Goal: Task Accomplishment & Management: Complete application form

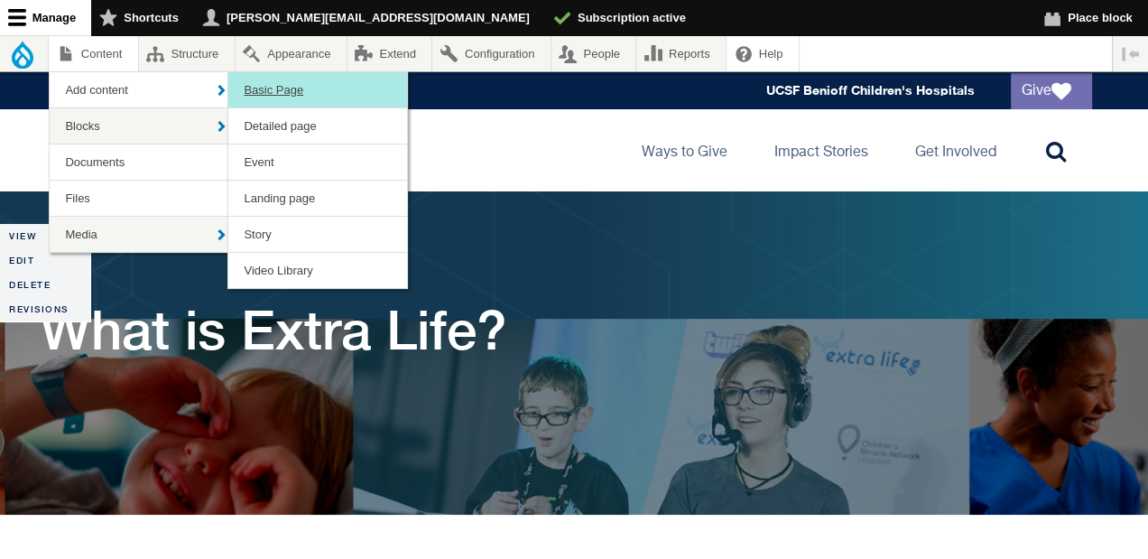
click at [294, 97] on link "Basic Page" at bounding box center [317, 89] width 179 height 35
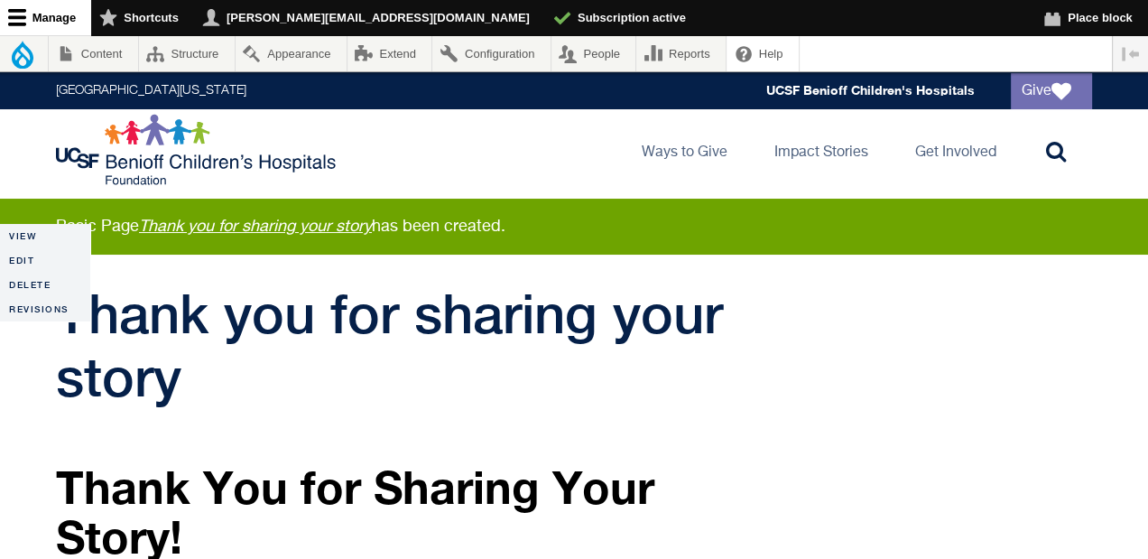
scroll to position [65, 0]
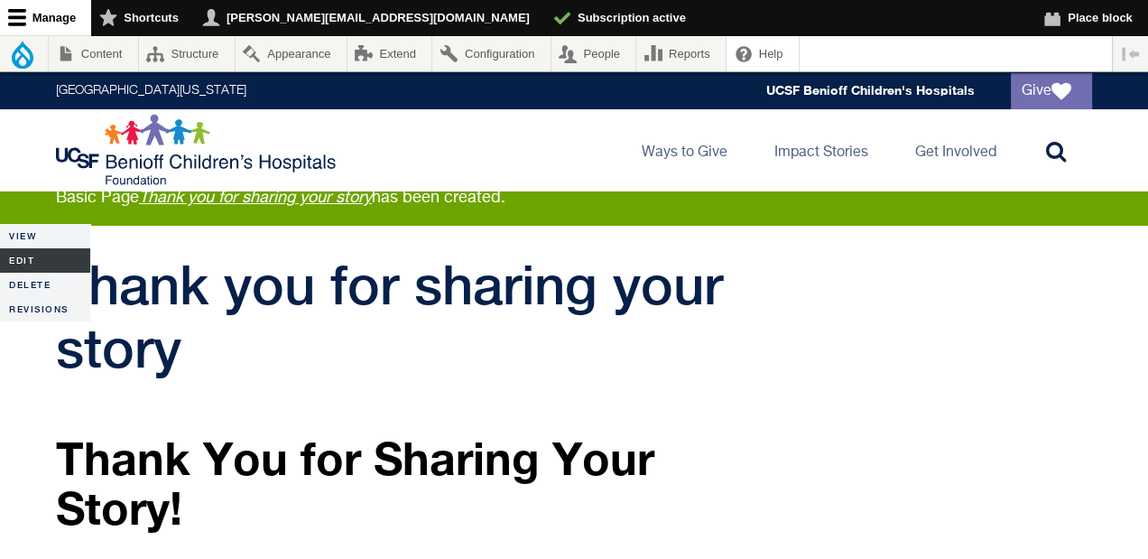
click at [28, 255] on link "Edit" at bounding box center [45, 260] width 90 height 24
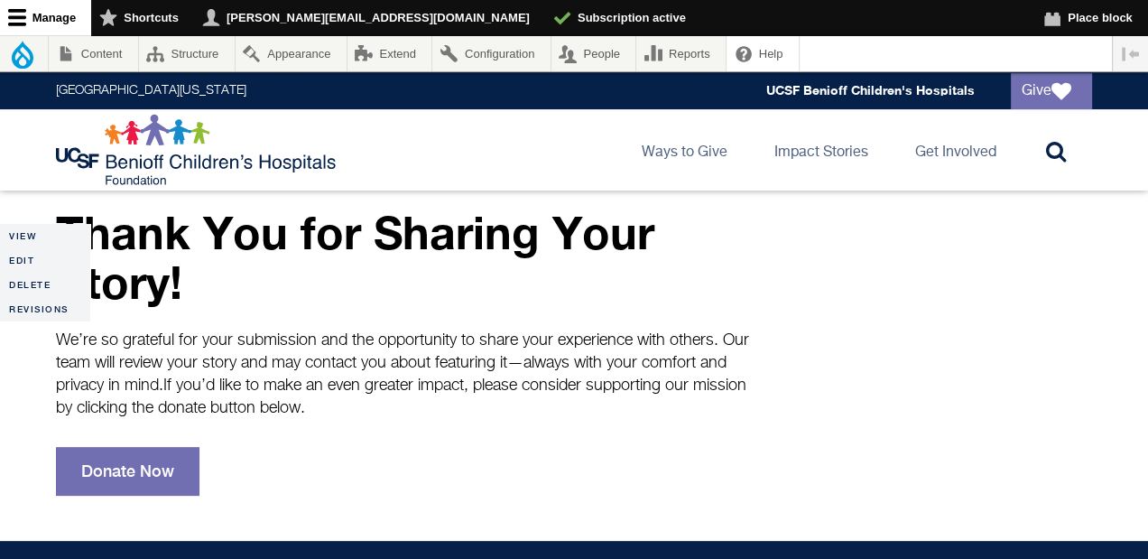
scroll to position [449, 0]
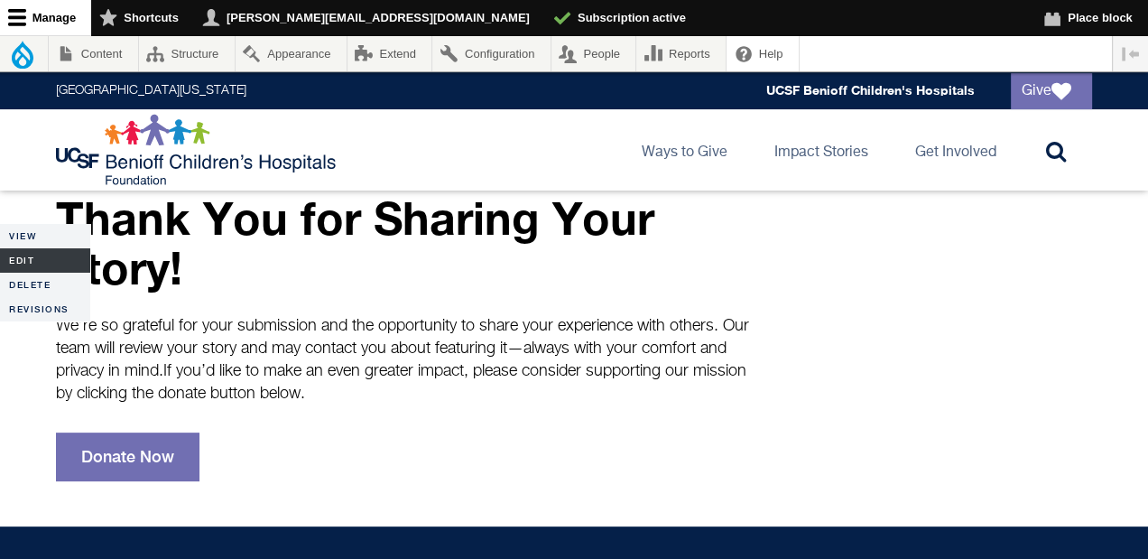
click at [27, 257] on link "Edit" at bounding box center [45, 260] width 90 height 24
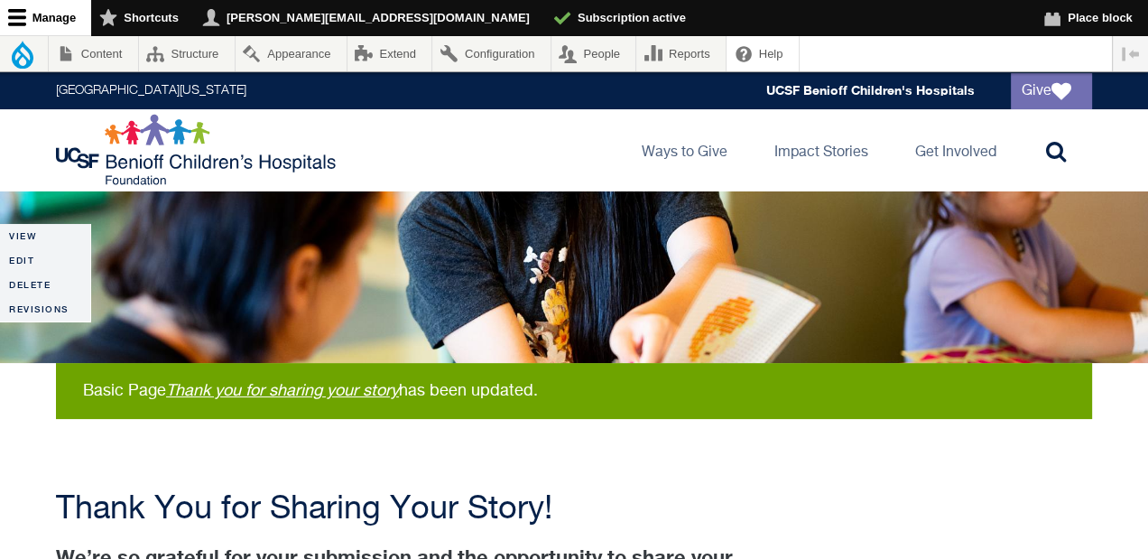
scroll to position [321, 0]
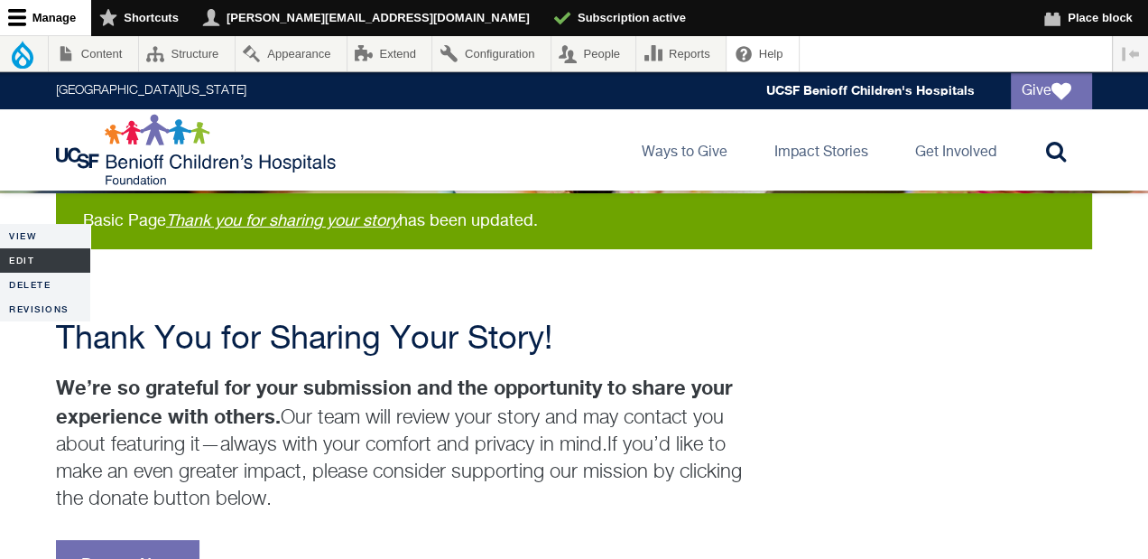
click at [20, 261] on link "Edit" at bounding box center [45, 260] width 90 height 24
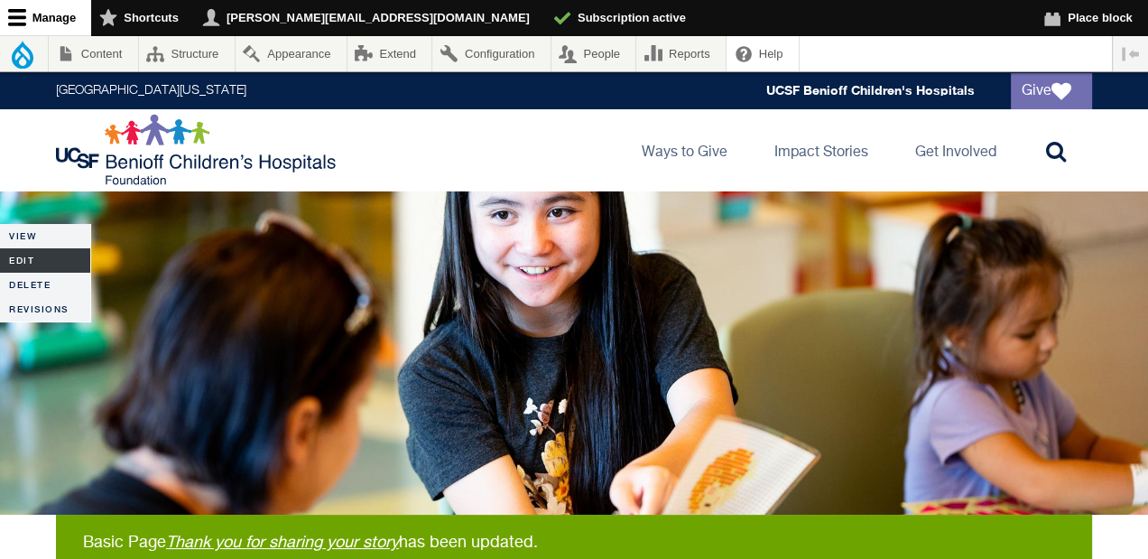
click at [34, 262] on link "Edit" at bounding box center [45, 260] width 90 height 24
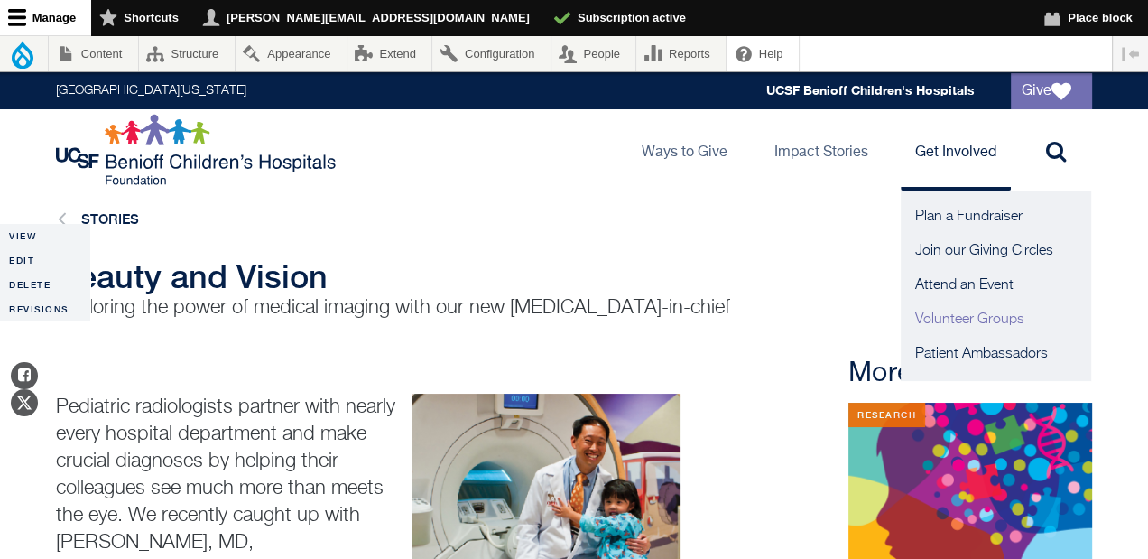
click at [958, 319] on link "Volunteer Groups" at bounding box center [996, 319] width 190 height 34
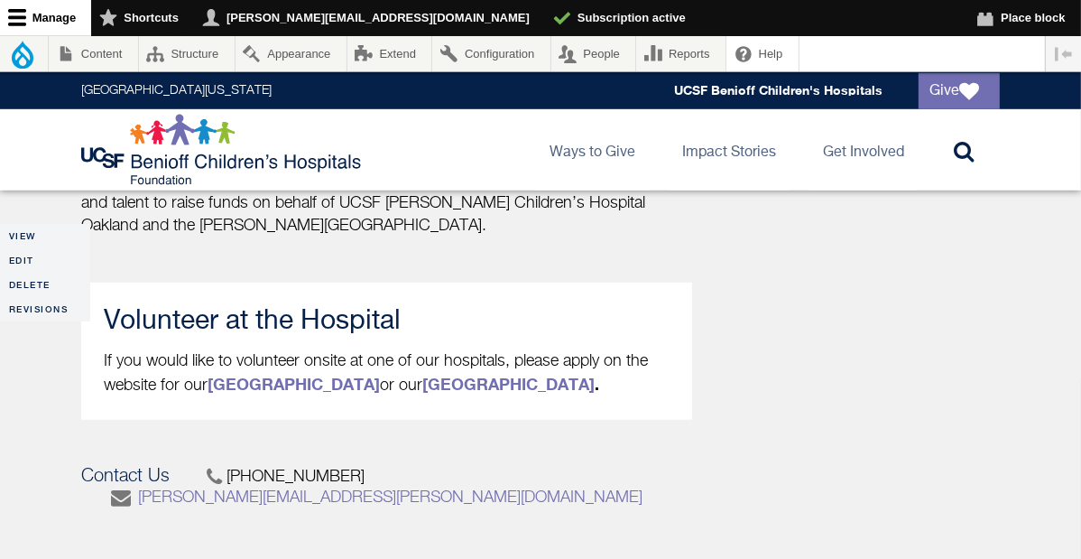
scroll to position [1251, 0]
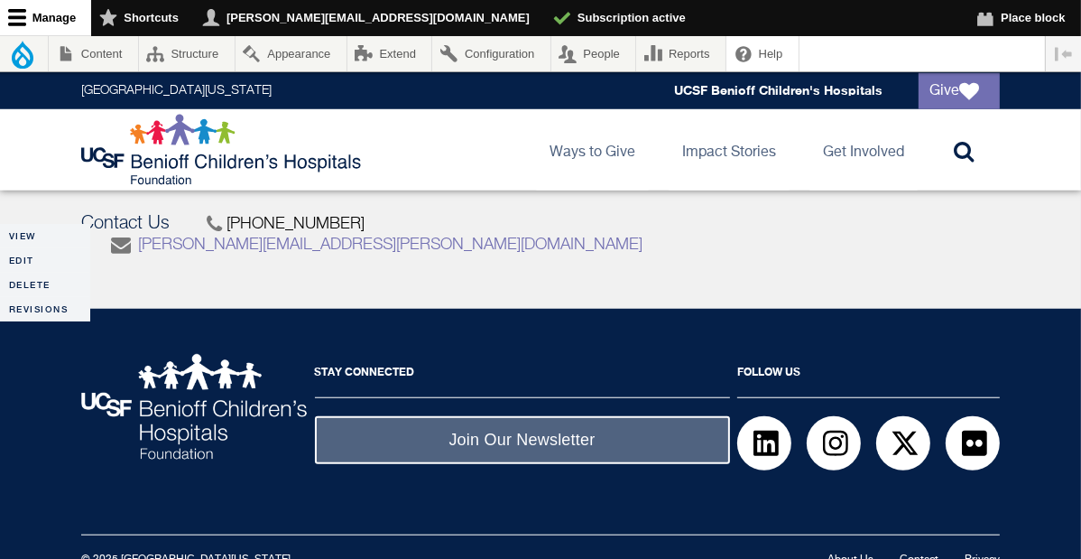
click at [856, 554] on link "About Us" at bounding box center [851, 559] width 46 height 11
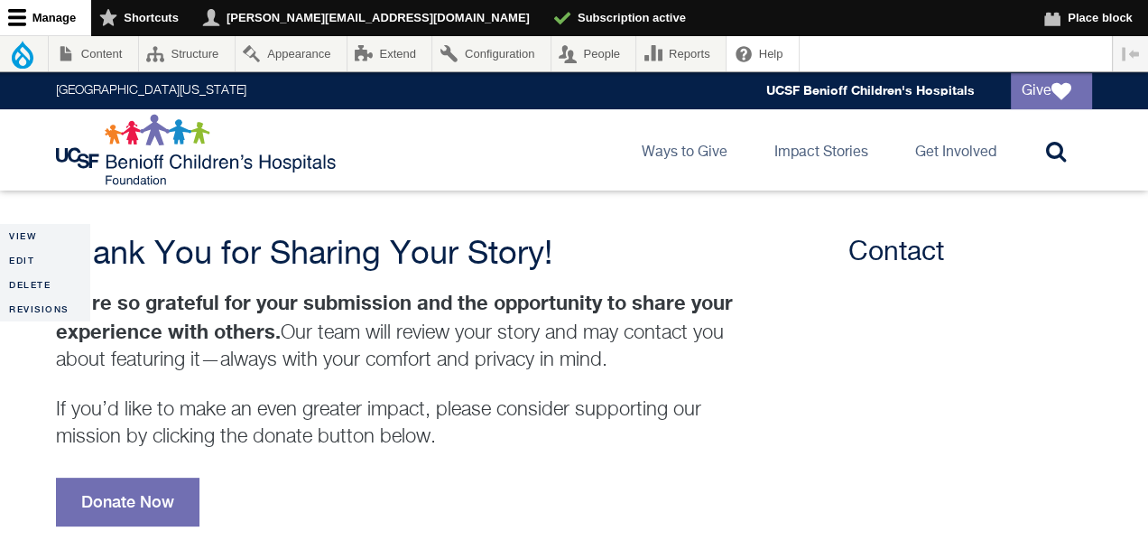
scroll to position [614, 0]
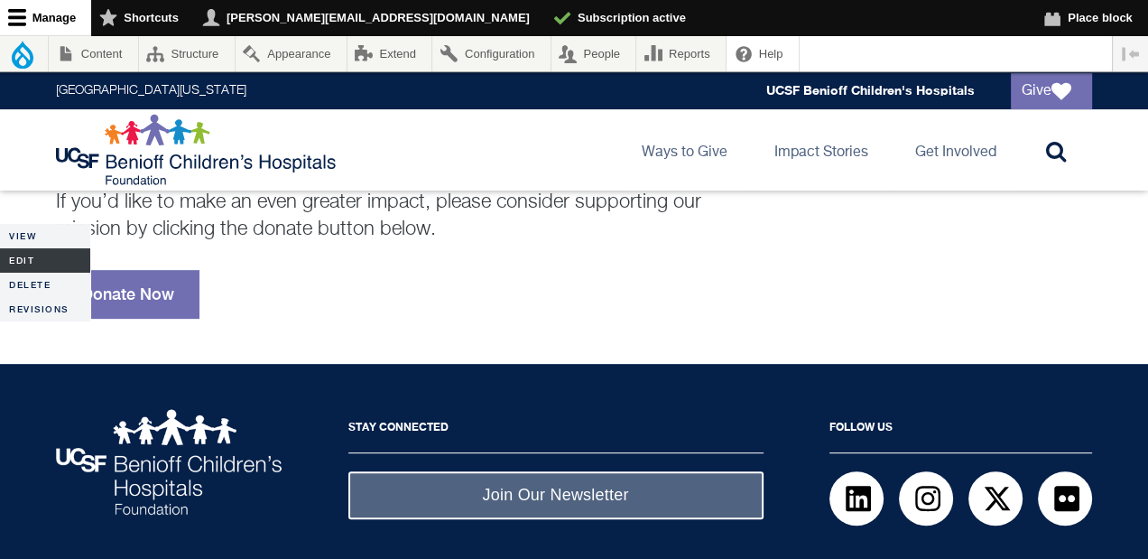
click at [46, 255] on link "Edit" at bounding box center [45, 260] width 90 height 24
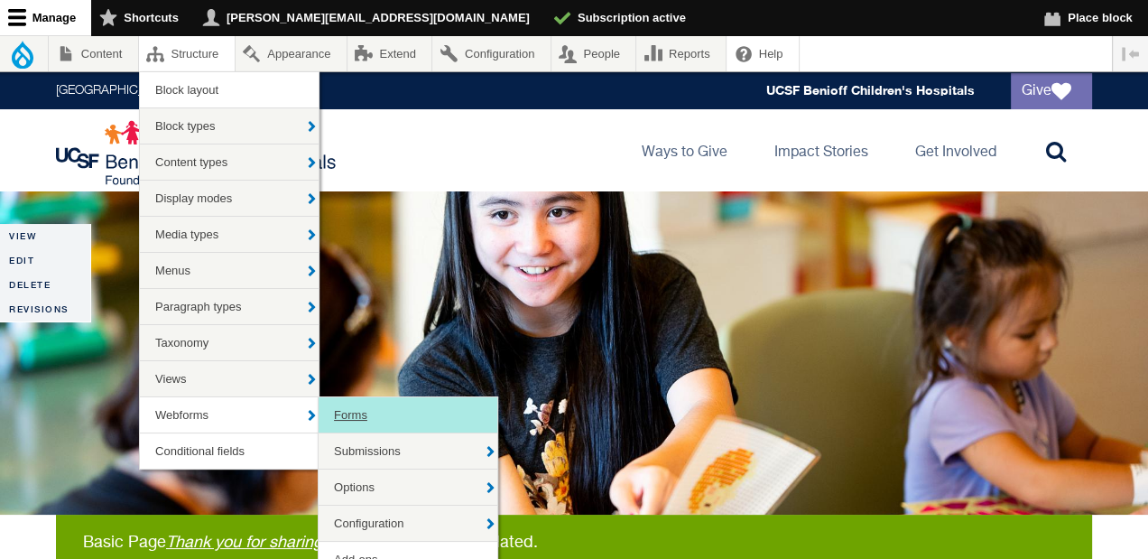
click at [362, 412] on link "Forms" at bounding box center [408, 414] width 179 height 35
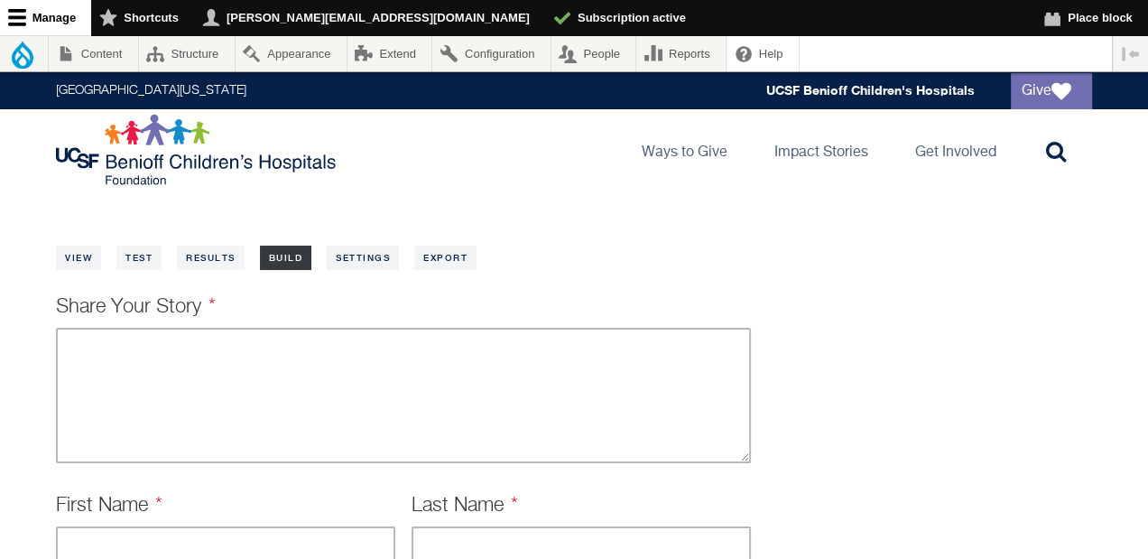
click at [301, 259] on link "Build" at bounding box center [286, 257] width 52 height 24
click at [289, 261] on link "Build" at bounding box center [286, 257] width 52 height 24
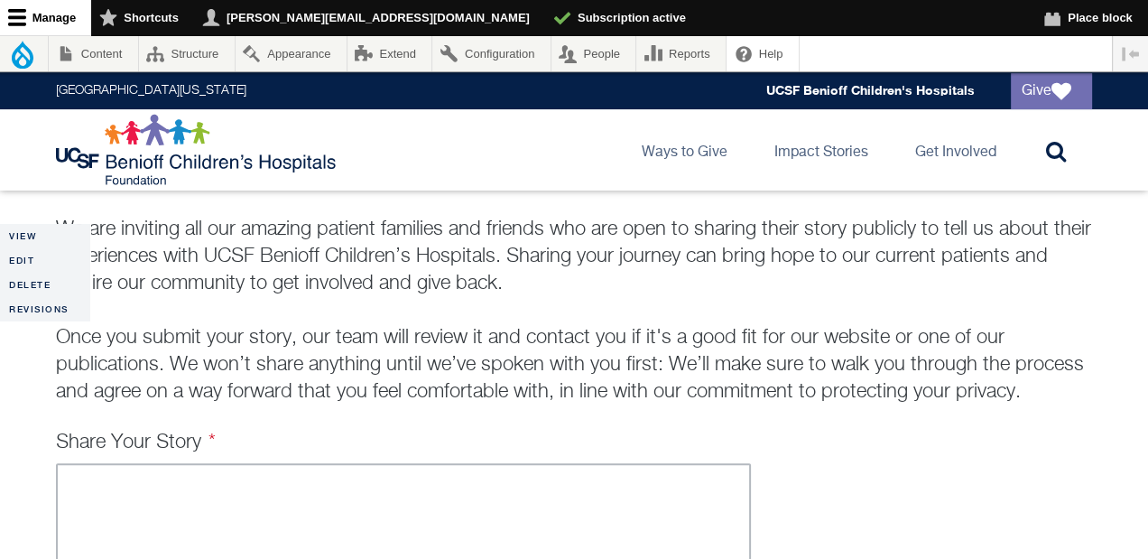
scroll to position [606, 0]
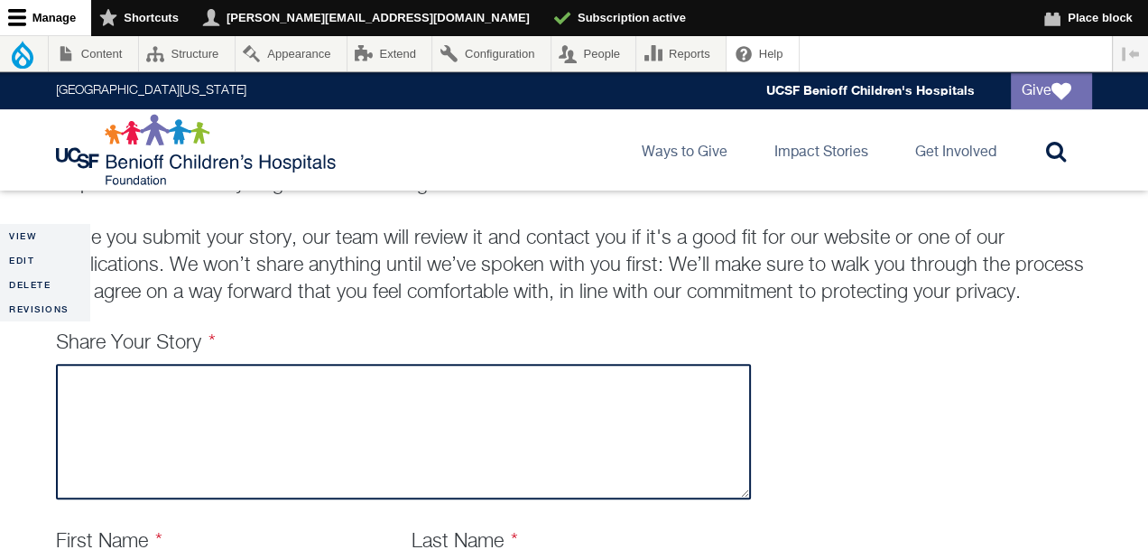
click at [313, 412] on textarea "Share Your Story" at bounding box center [403, 431] width 695 height 135
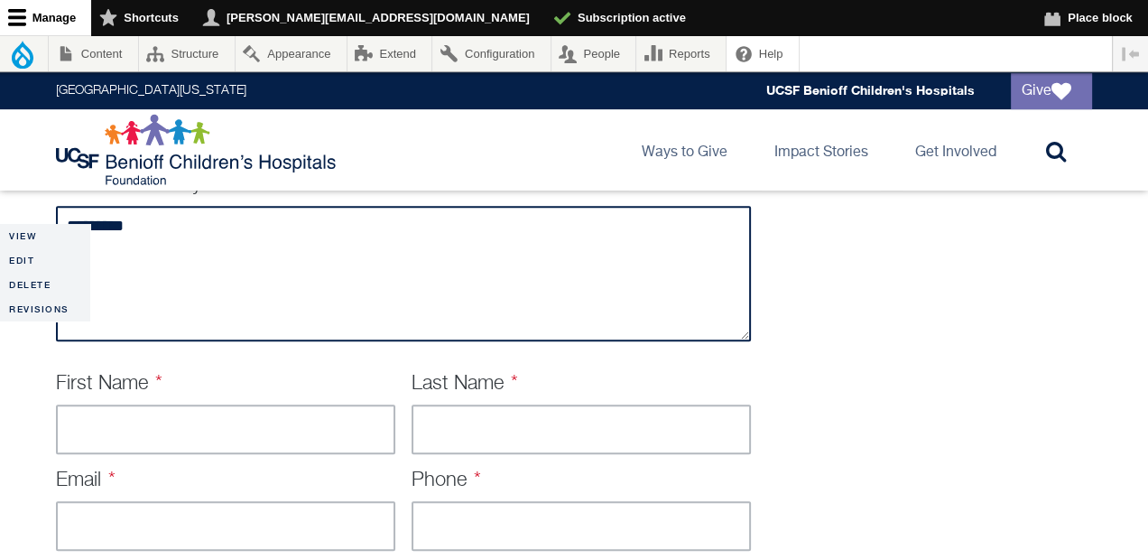
scroll to position [795, 0]
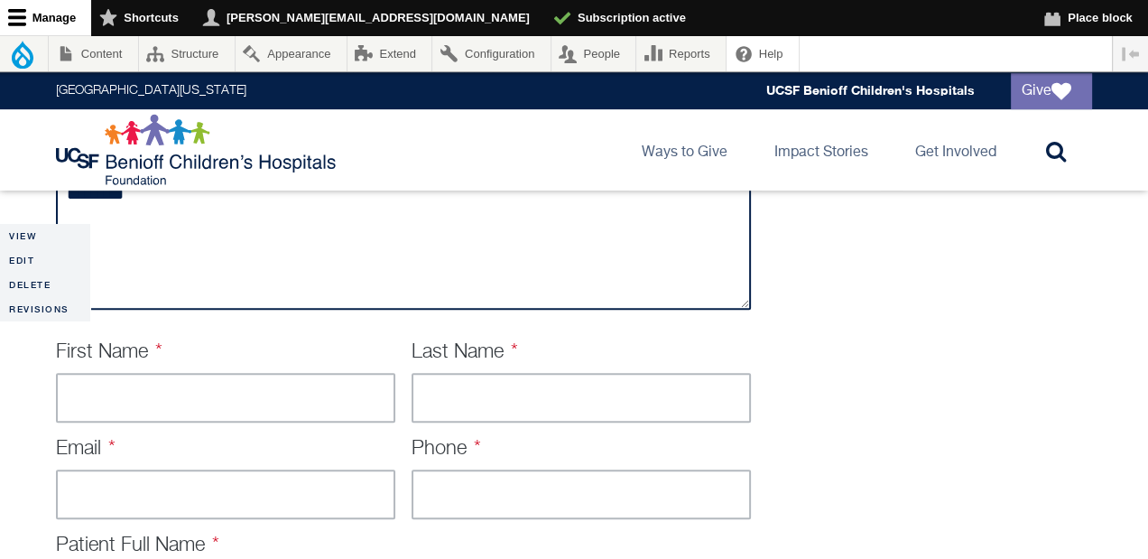
type textarea "*********"
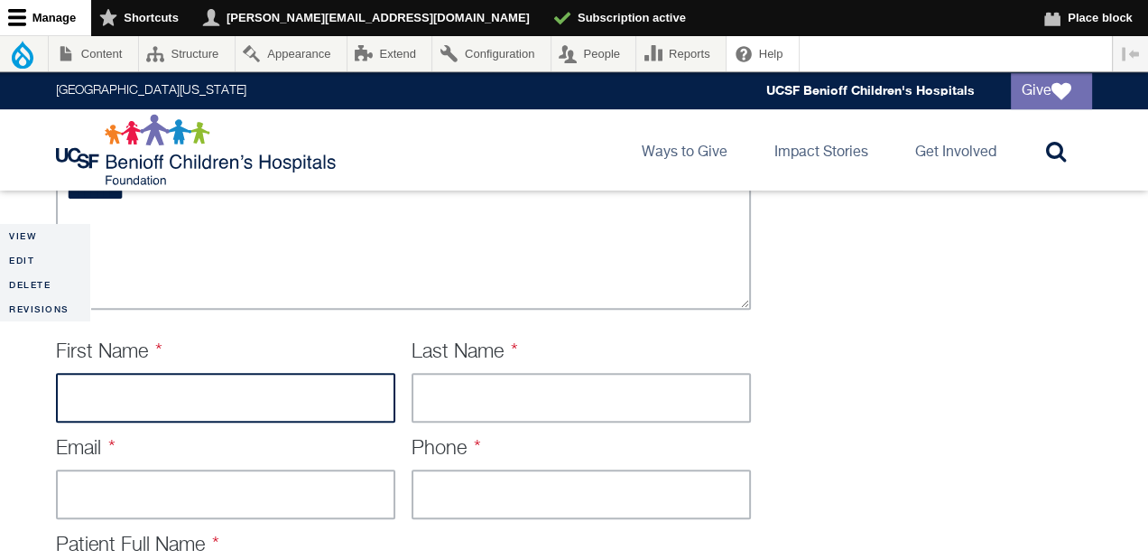
click at [294, 409] on input "First Name" at bounding box center [225, 398] width 339 height 50
type input "****"
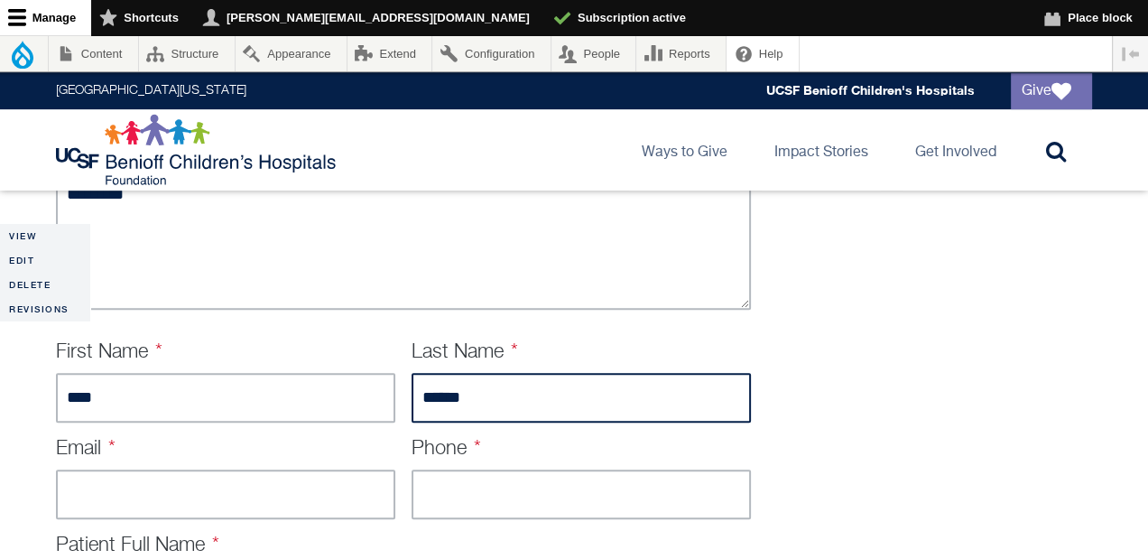
type input "******"
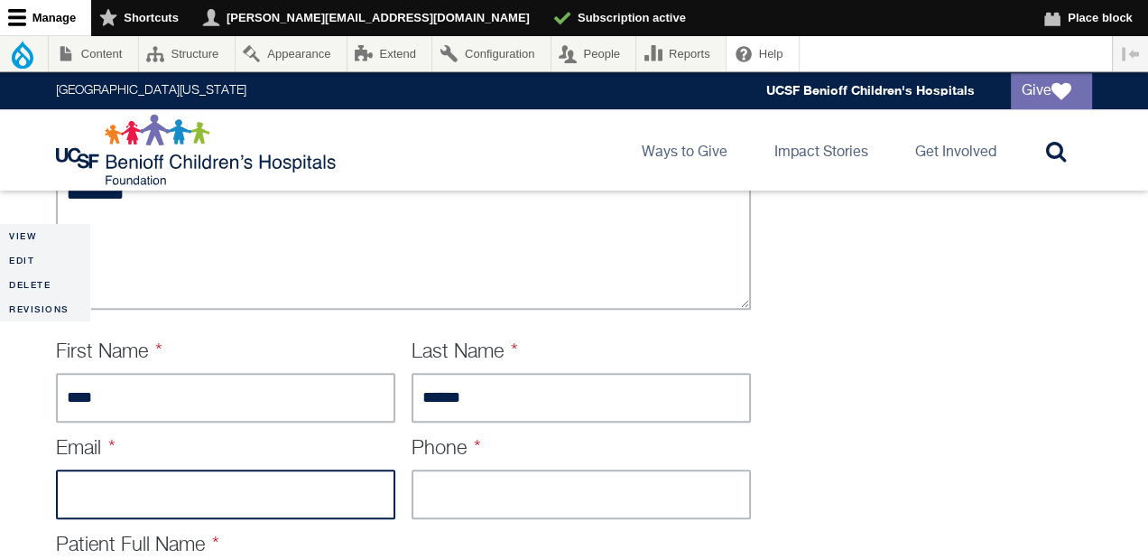
click at [182, 499] on input "Email" at bounding box center [225, 494] width 339 height 50
type input "**********"
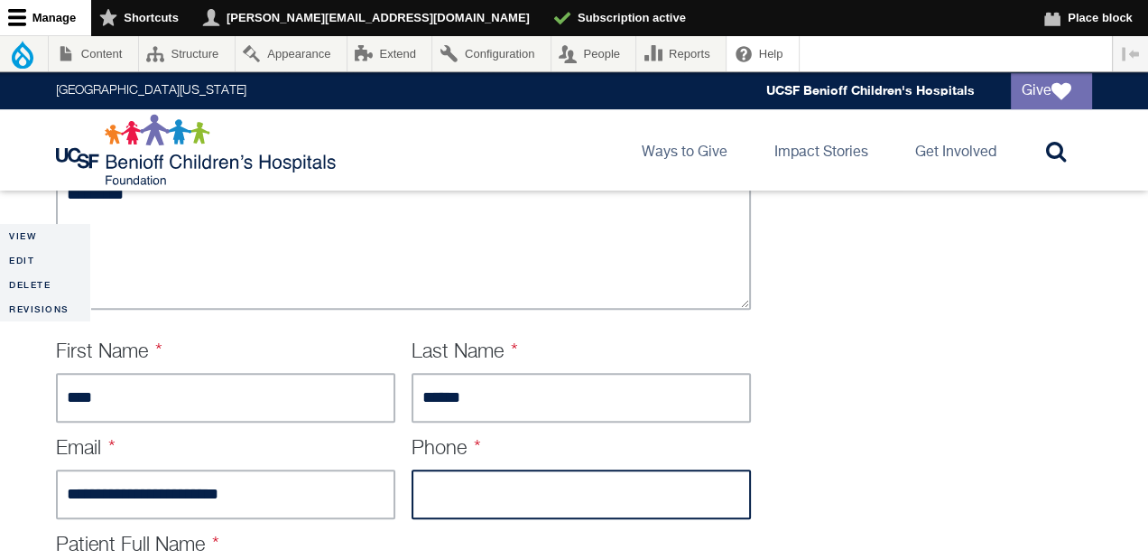
click at [517, 515] on input "Phone" at bounding box center [581, 494] width 339 height 50
type input "**********"
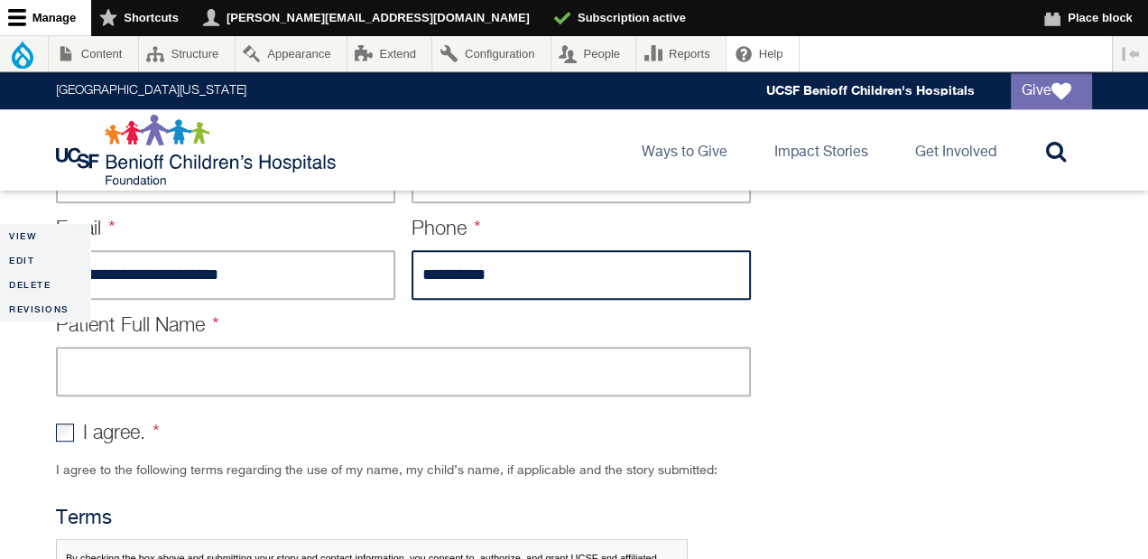
scroll to position [1056, 0]
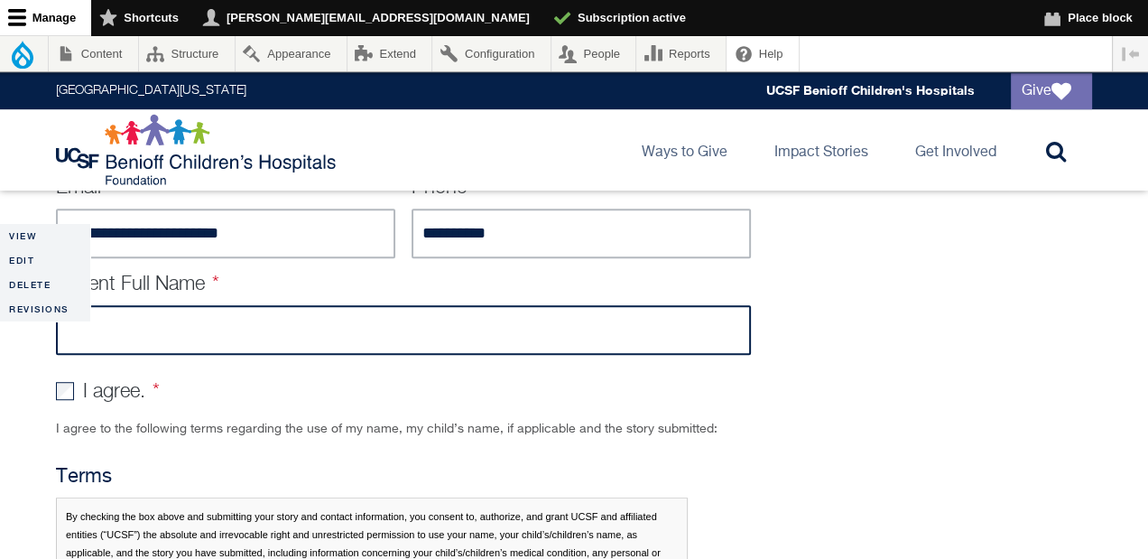
click at [544, 351] on input "Patient Full Name" at bounding box center [403, 330] width 695 height 50
type input "**********"
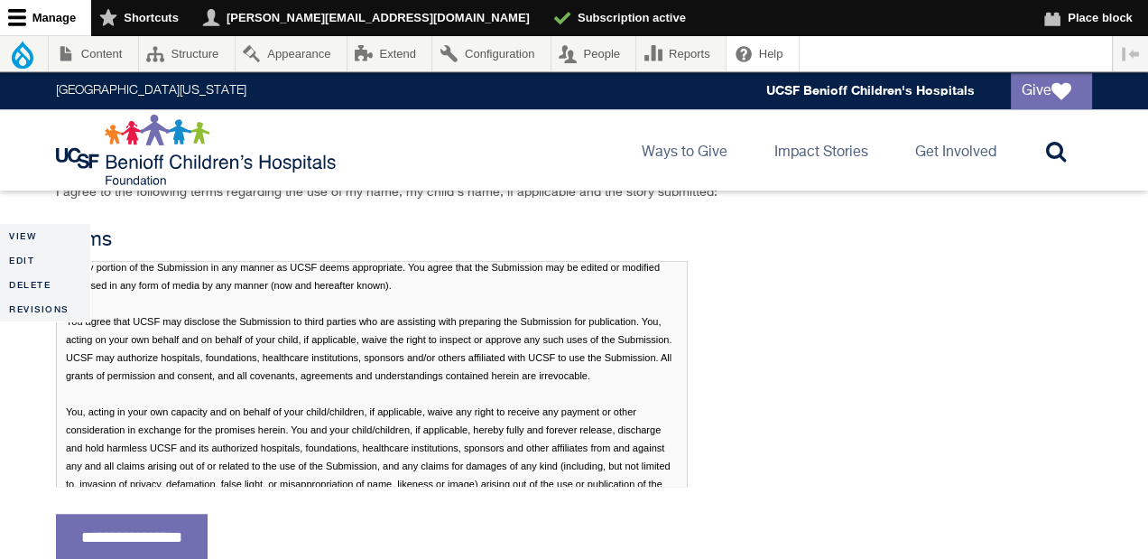
scroll to position [177, 0]
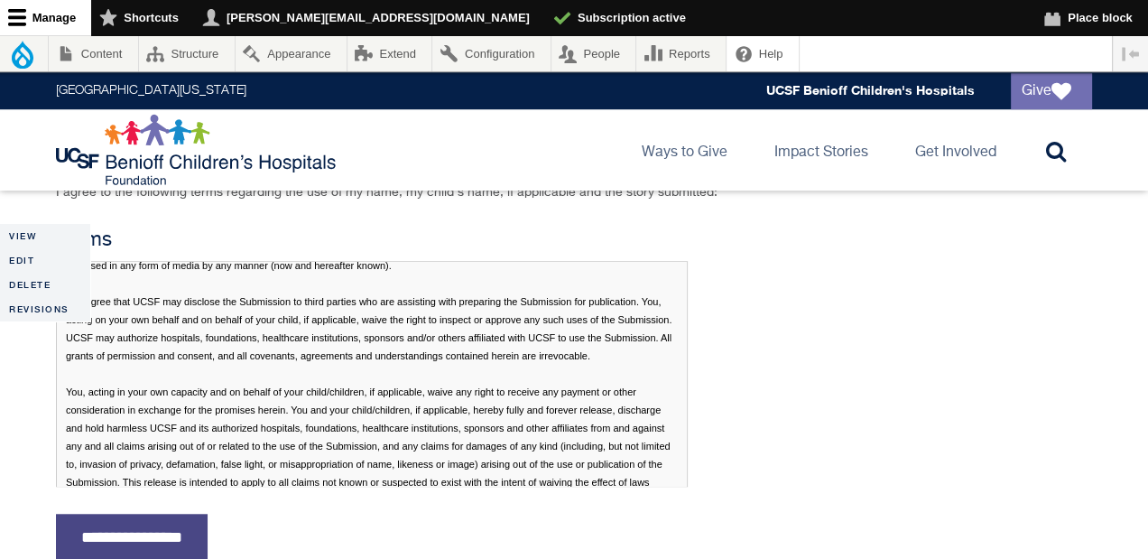
click at [157, 545] on input "**********" at bounding box center [132, 537] width 152 height 47
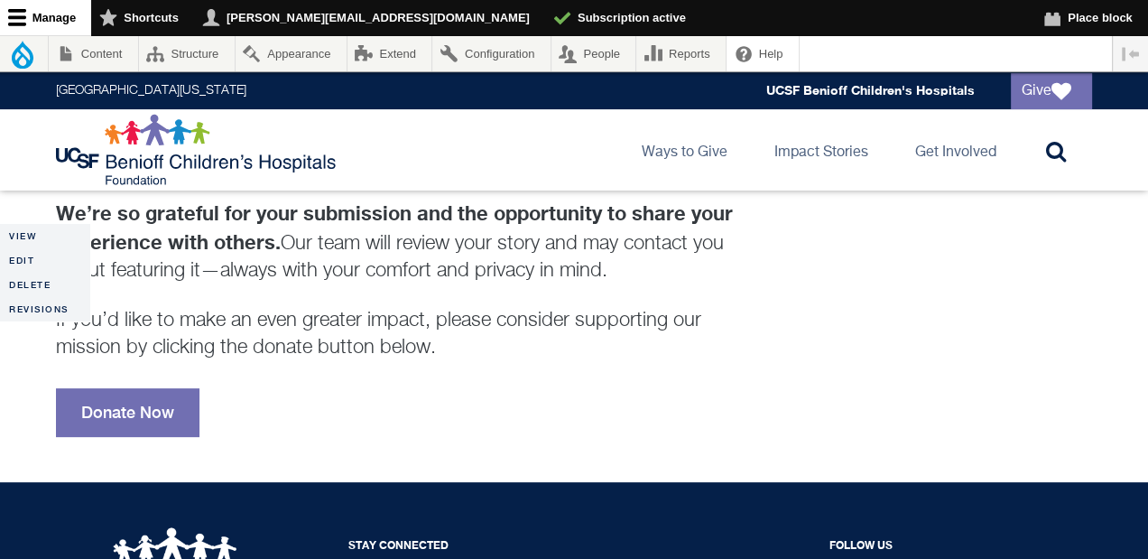
scroll to position [431, 0]
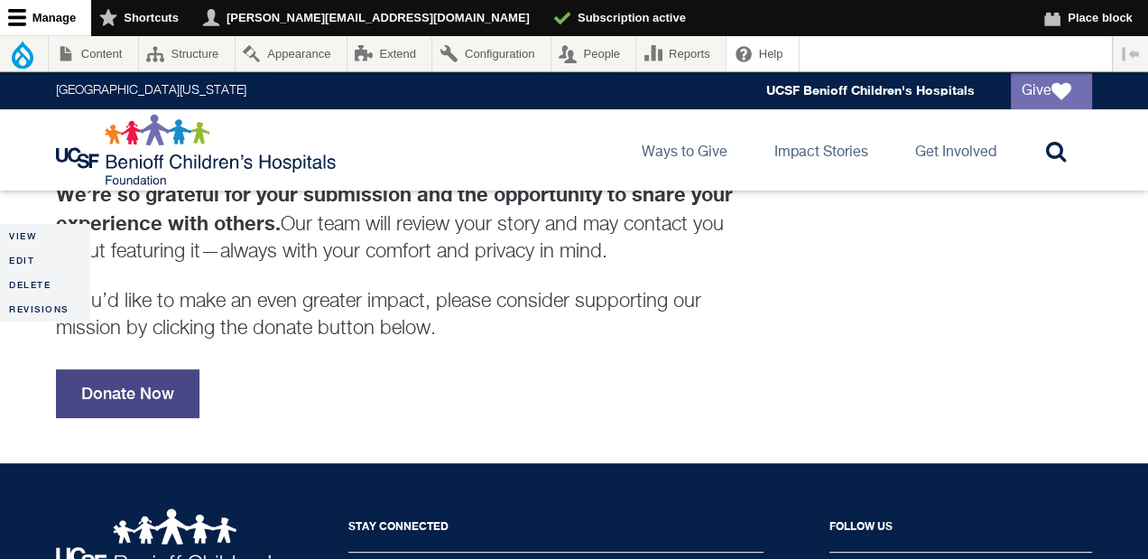
click at [144, 396] on link "Donate Now" at bounding box center [128, 393] width 144 height 49
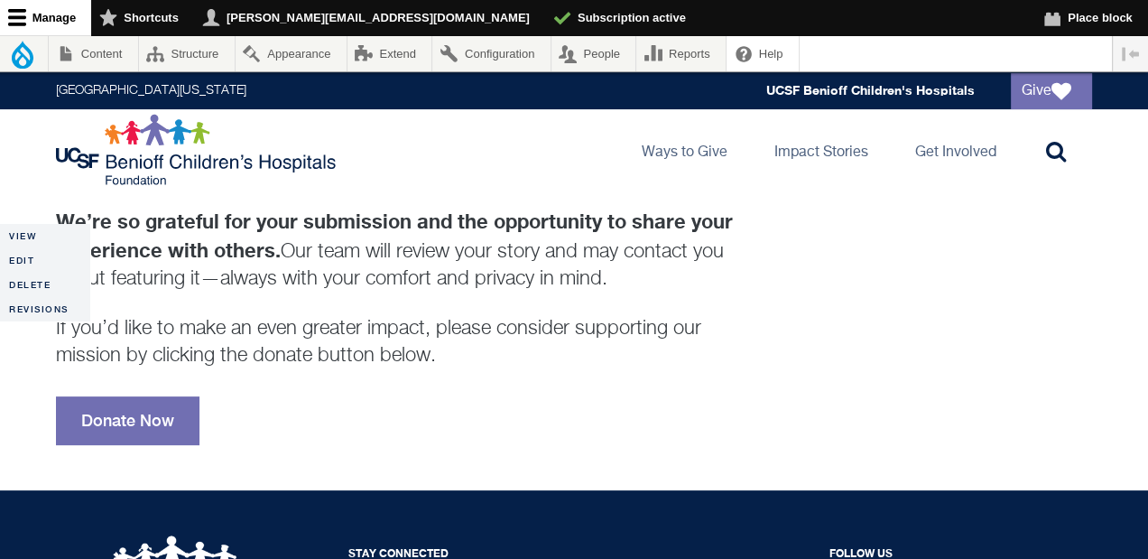
scroll to position [431, 0]
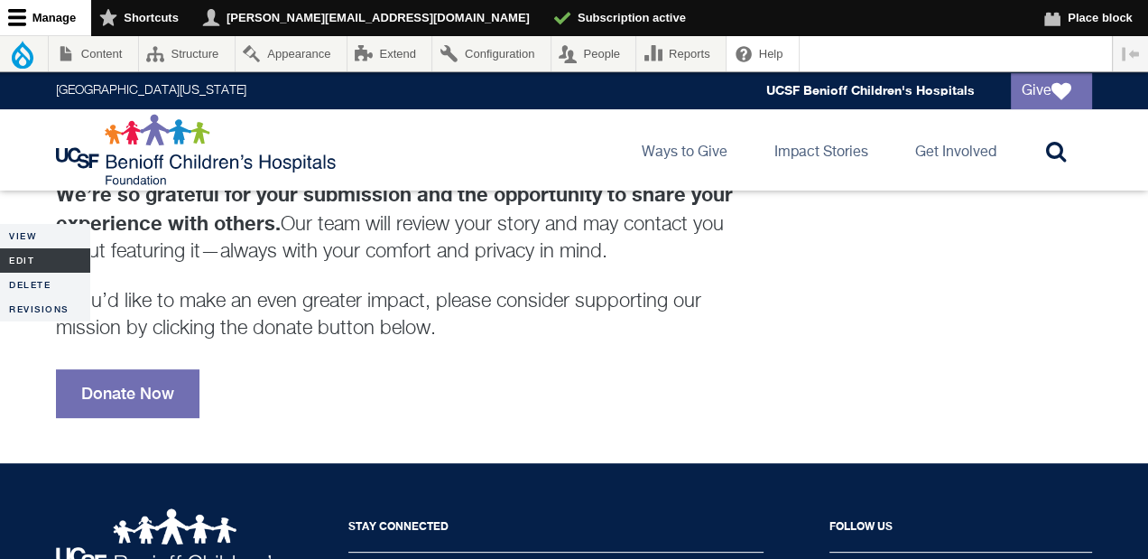
click at [39, 259] on link "Edit" at bounding box center [45, 260] width 90 height 24
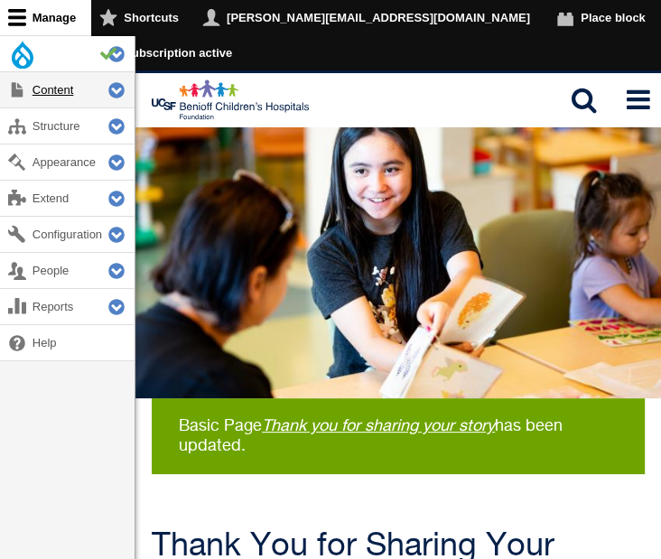
click at [54, 83] on link "Content" at bounding box center [67, 89] width 134 height 35
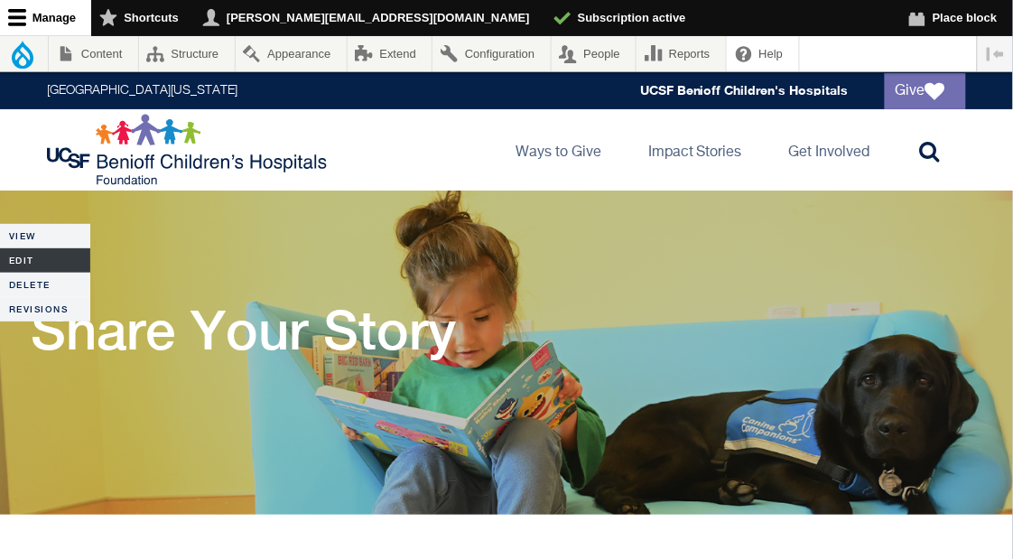
click at [34, 265] on link "Edit" at bounding box center [45, 260] width 90 height 24
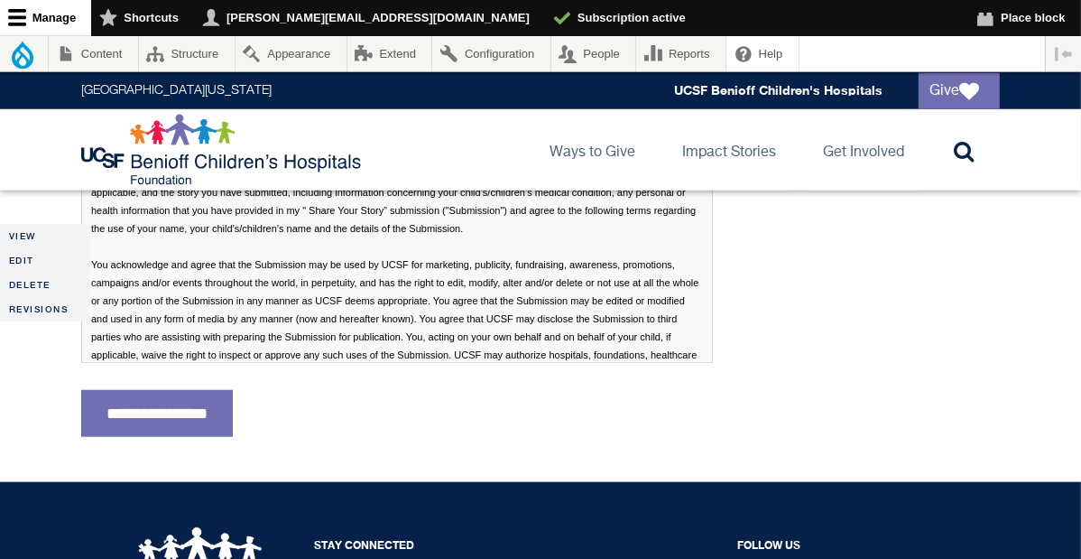
scroll to position [1503, 0]
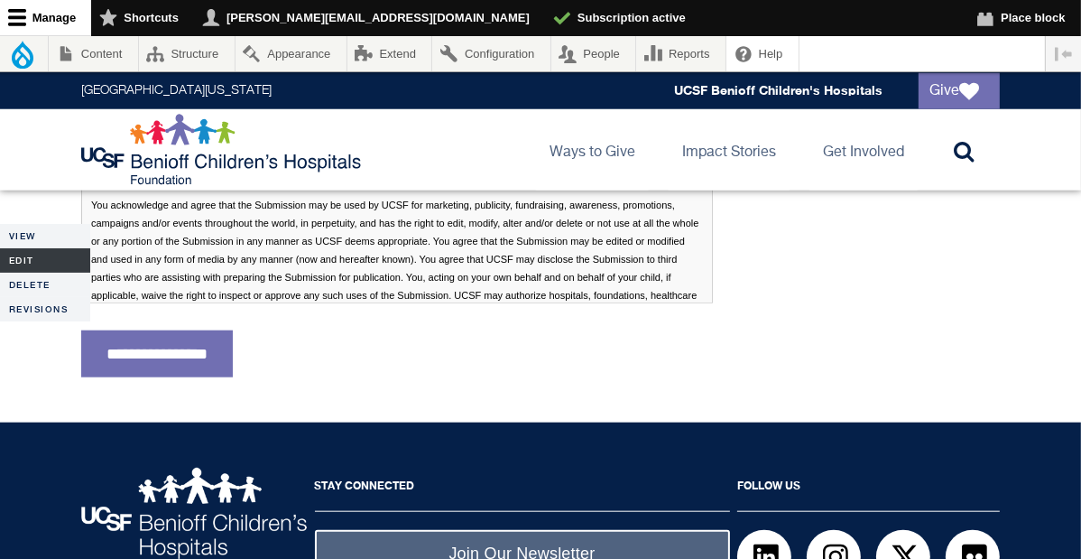
click at [19, 260] on link "Edit" at bounding box center [45, 260] width 90 height 24
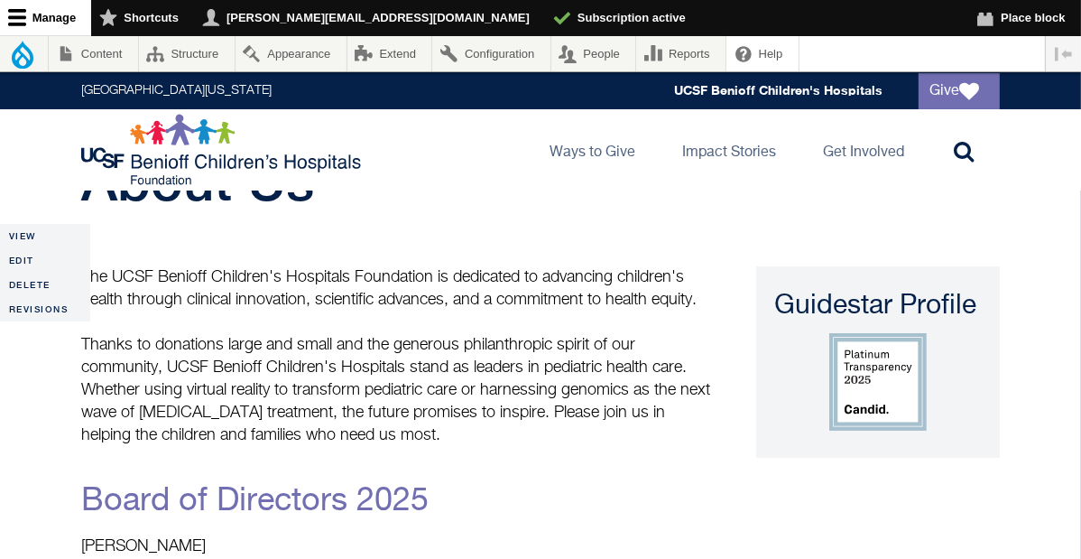
scroll to position [93, 0]
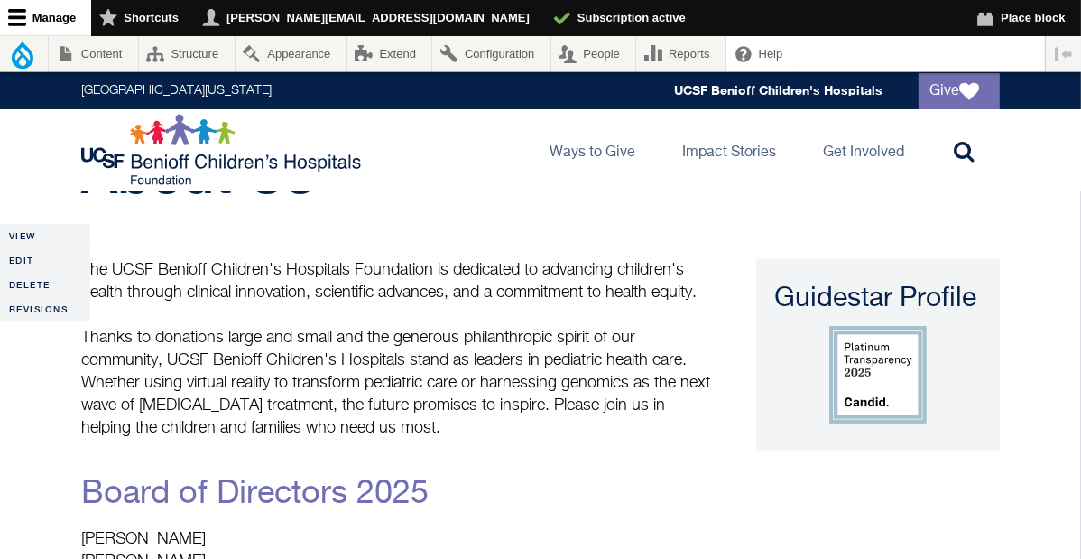
drag, startPoint x: 443, startPoint y: 426, endPoint x: 114, endPoint y: 285, distance: 358.2
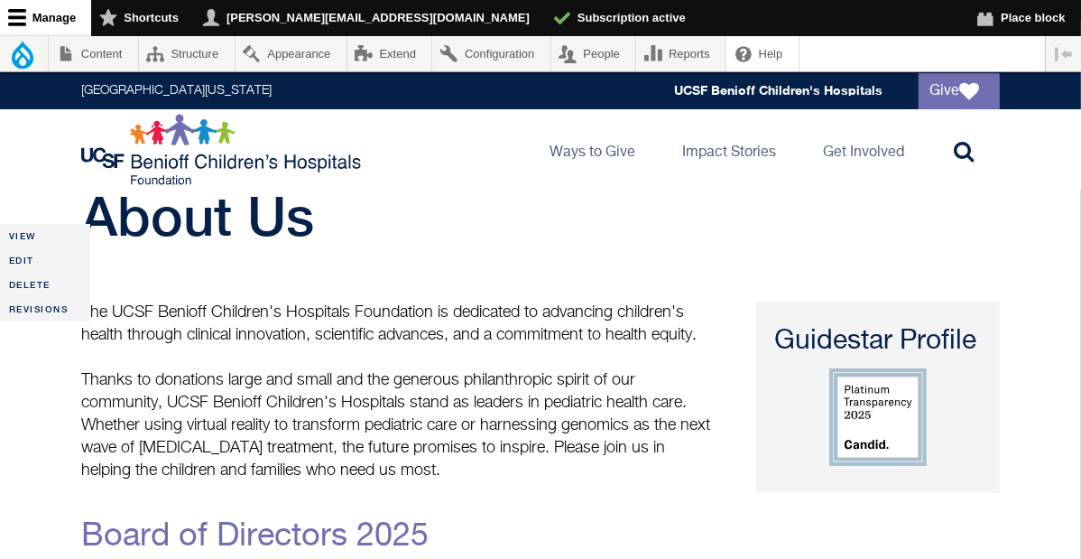
scroll to position [0, 0]
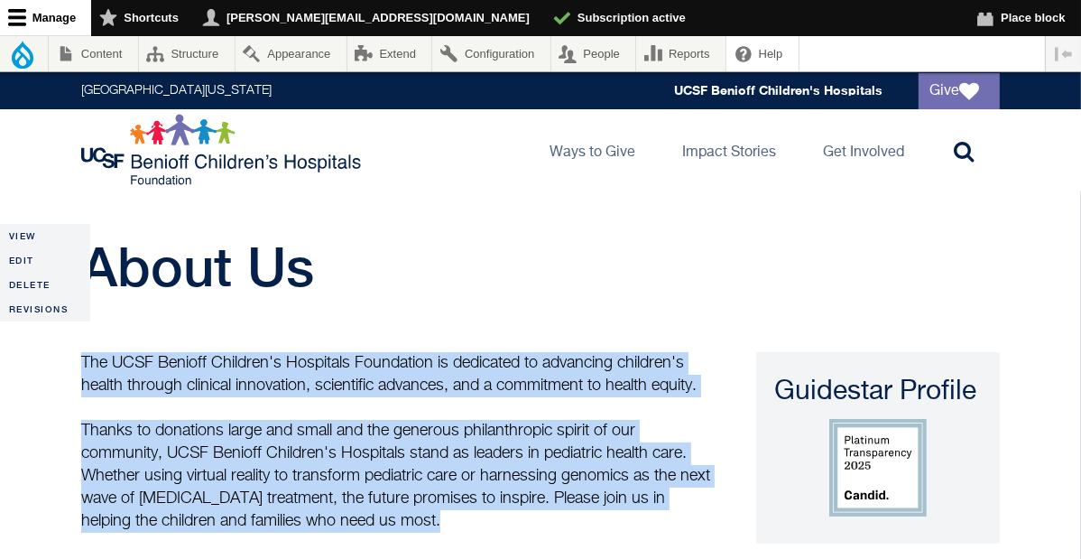
drag, startPoint x: 78, startPoint y: 356, endPoint x: 486, endPoint y: 538, distance: 446.5
copy div "The UCSF Benioff Children's Hospitals Foundation is dedicated to advancing chil…"
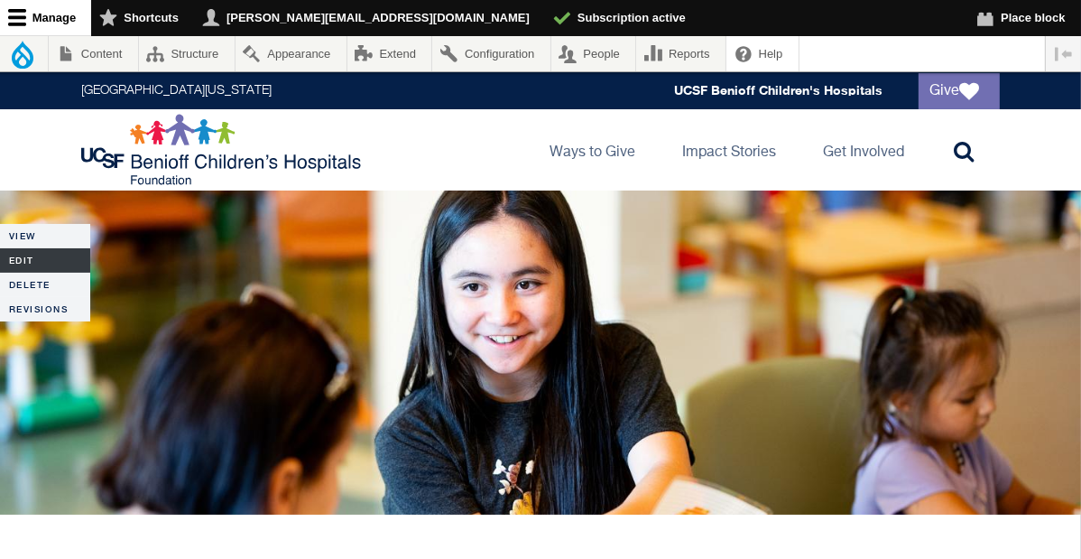
click at [30, 257] on link "Edit" at bounding box center [45, 260] width 90 height 24
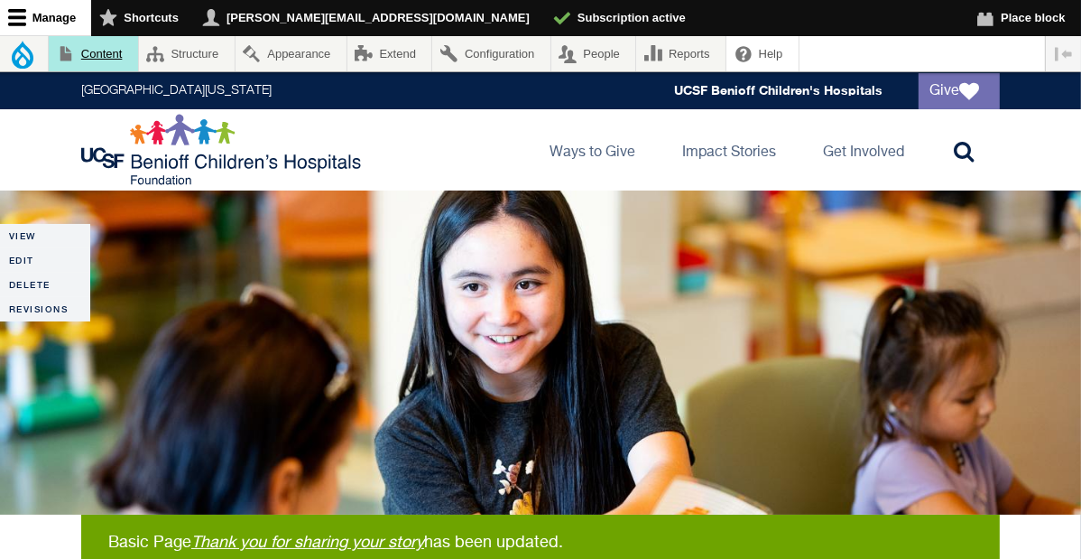
click at [87, 50] on link "Content" at bounding box center [93, 53] width 89 height 35
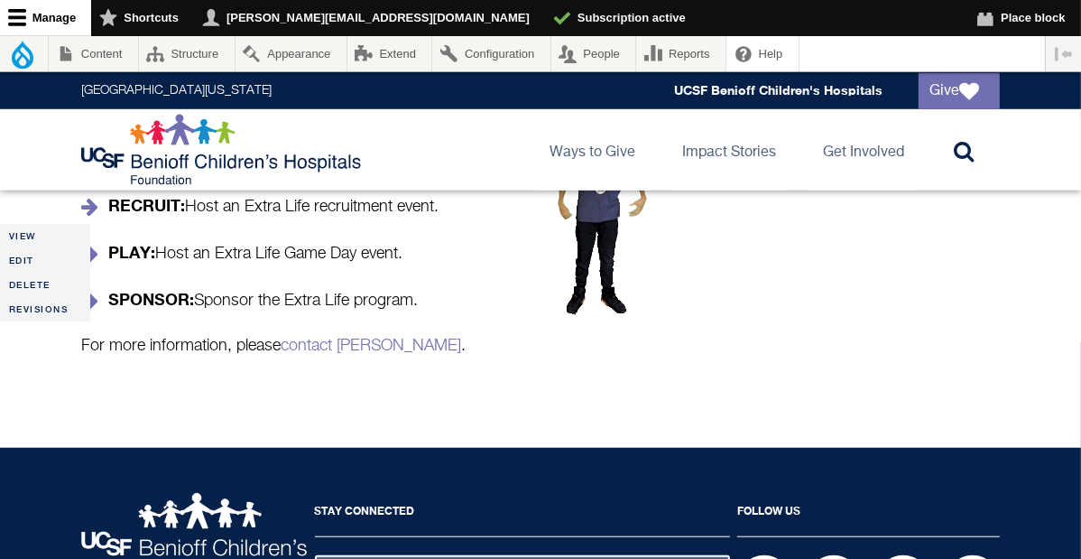
scroll to position [1352, 0]
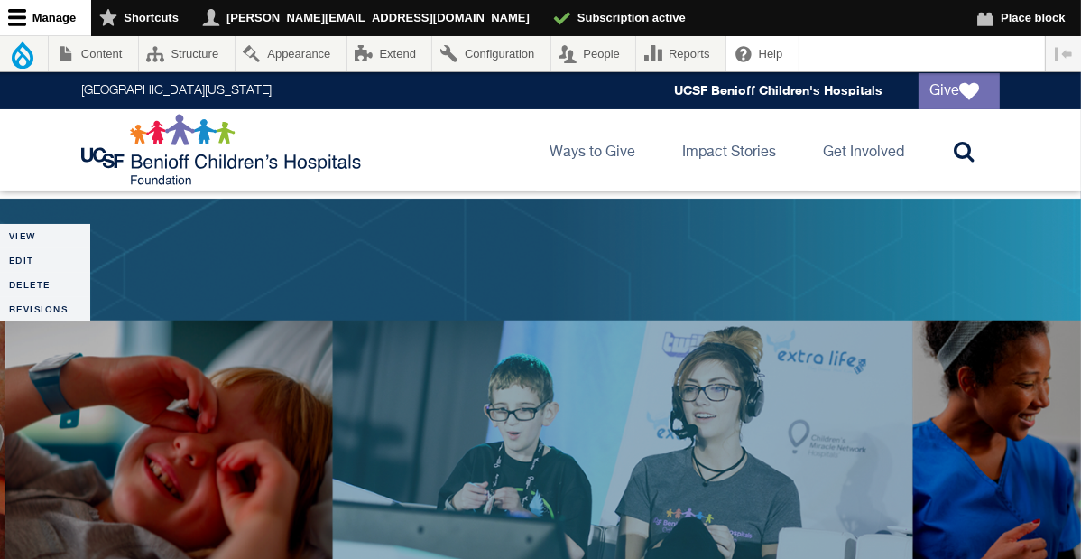
scroll to position [63, 0]
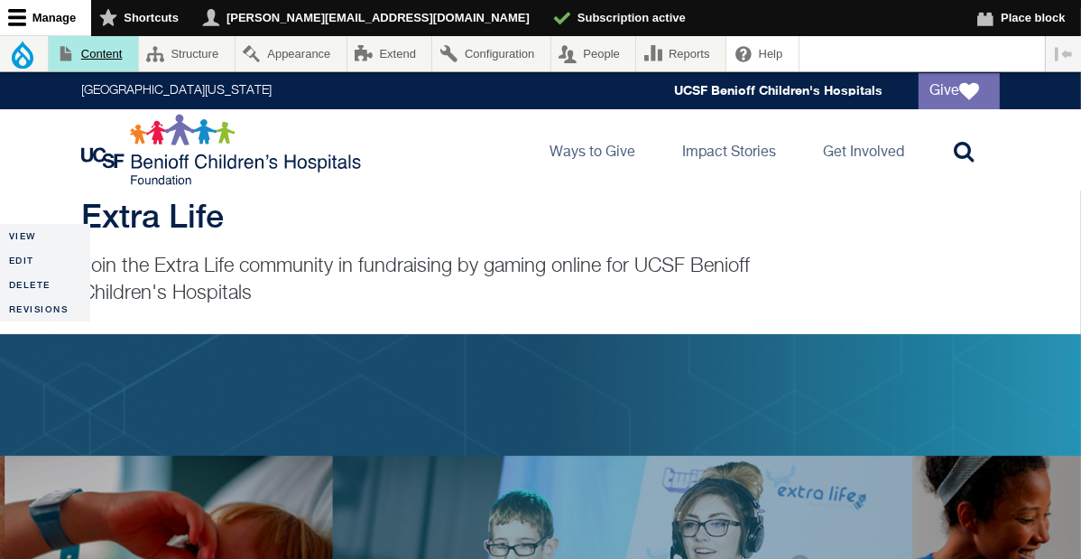
click at [106, 54] on link "Content" at bounding box center [93, 53] width 89 height 35
